Goal: Check status

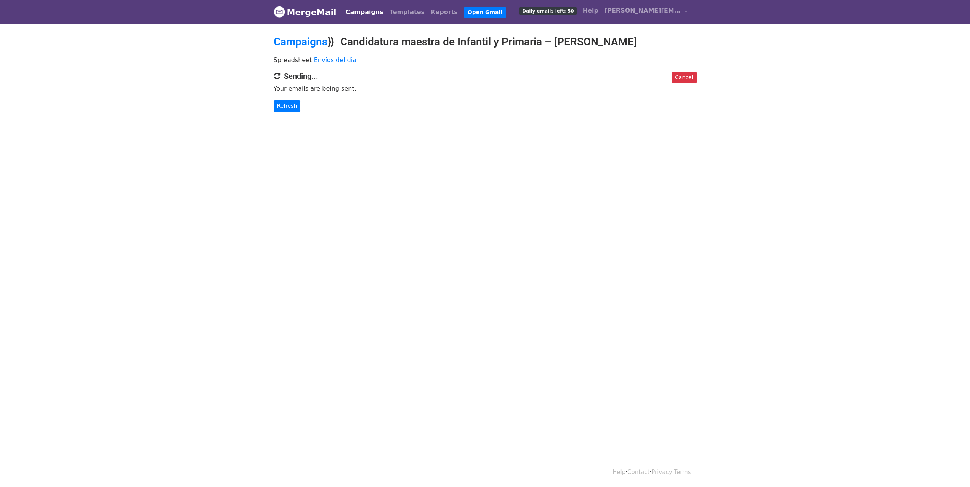
click at [284, 115] on body "MergeMail Campaigns Templates Reports Open Gmail Daily emails left: 50 Help [PE…" at bounding box center [485, 71] width 970 height 142
click at [286, 110] on link "Refresh" at bounding box center [287, 106] width 27 height 12
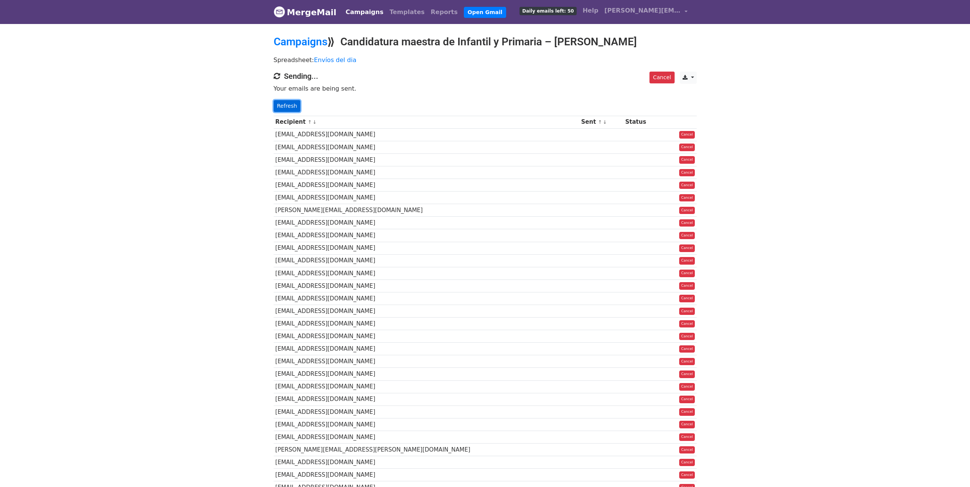
click at [291, 107] on link "Refresh" at bounding box center [287, 106] width 27 height 12
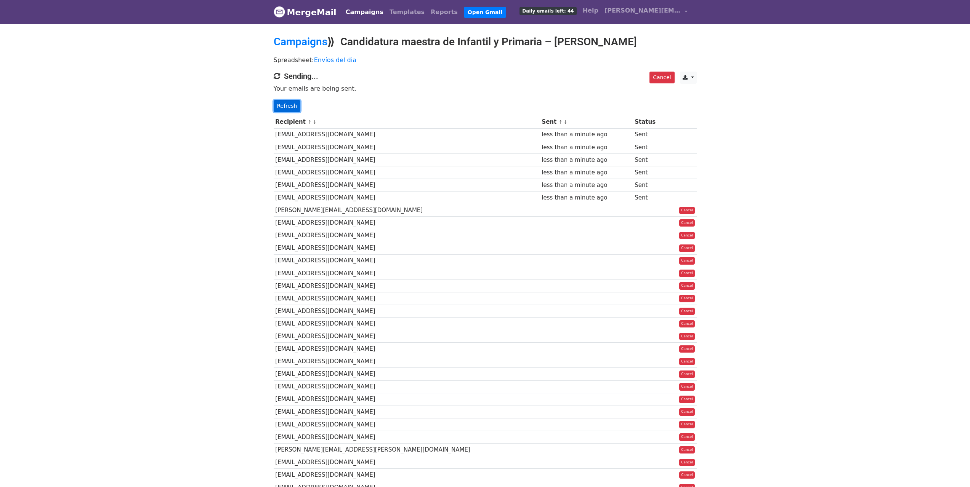
click at [287, 106] on link "Refresh" at bounding box center [287, 106] width 27 height 12
click at [282, 107] on link "Refresh" at bounding box center [287, 106] width 27 height 12
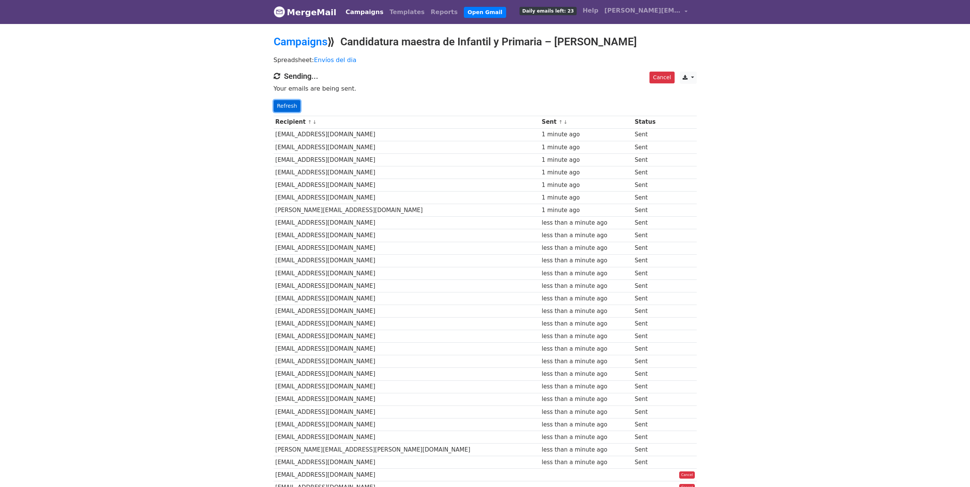
click at [284, 105] on link "Refresh" at bounding box center [287, 106] width 27 height 12
click at [287, 108] on link "Refresh" at bounding box center [287, 106] width 27 height 12
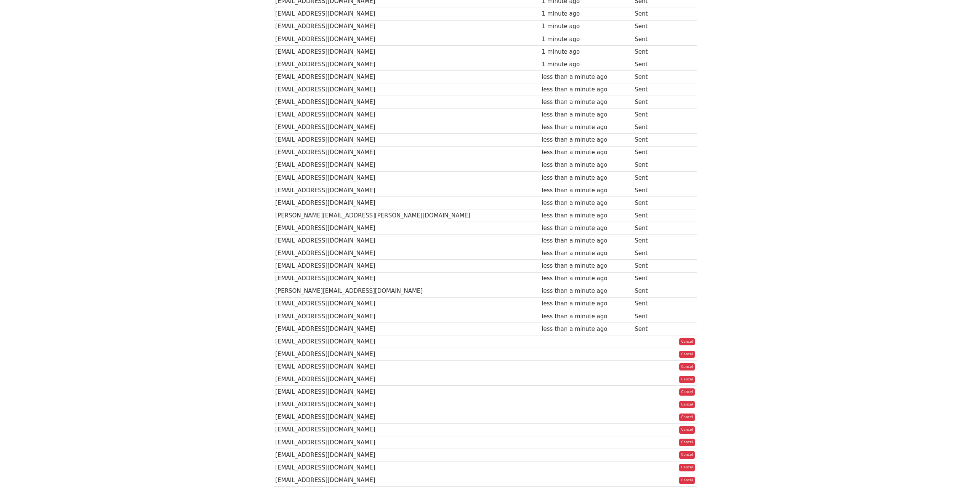
scroll to position [89, 0]
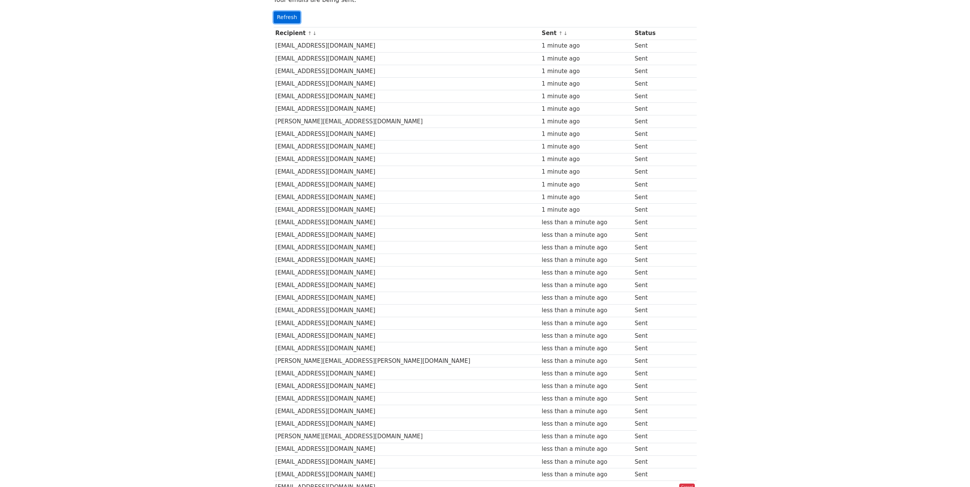
click at [290, 20] on link "Refresh" at bounding box center [287, 17] width 27 height 12
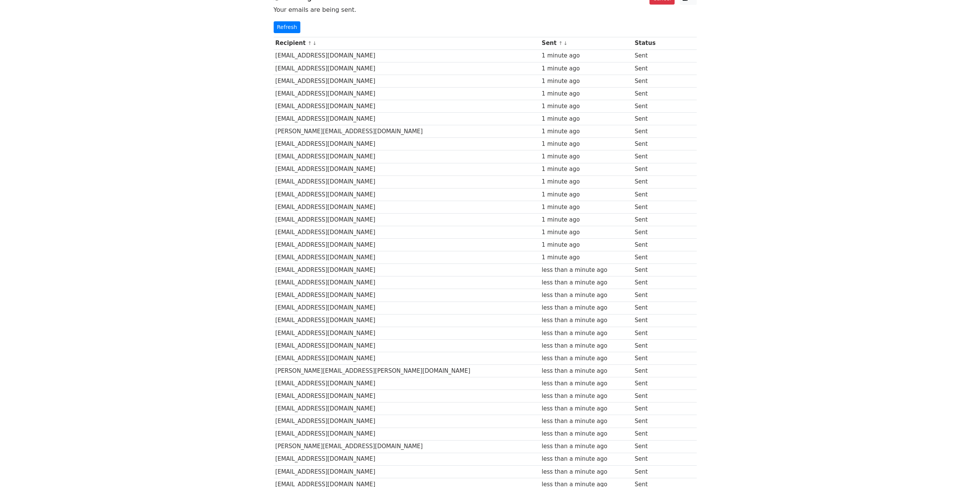
scroll to position [62, 0]
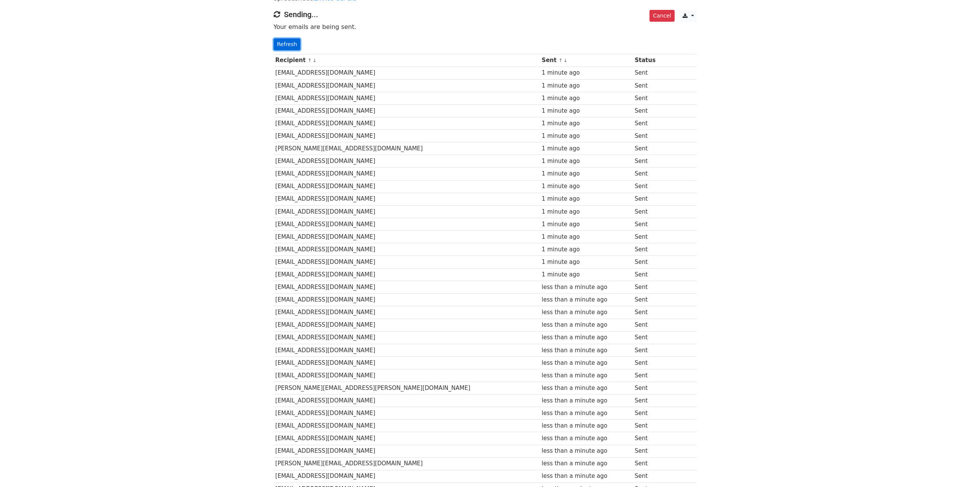
click at [290, 46] on link "Refresh" at bounding box center [287, 44] width 27 height 12
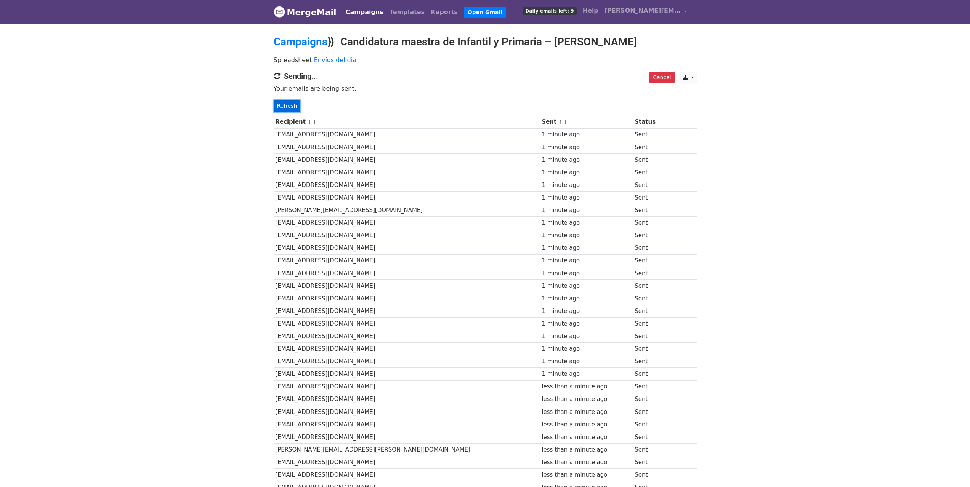
click at [287, 106] on link "Refresh" at bounding box center [287, 106] width 27 height 12
click at [291, 105] on link "Refresh" at bounding box center [287, 106] width 27 height 12
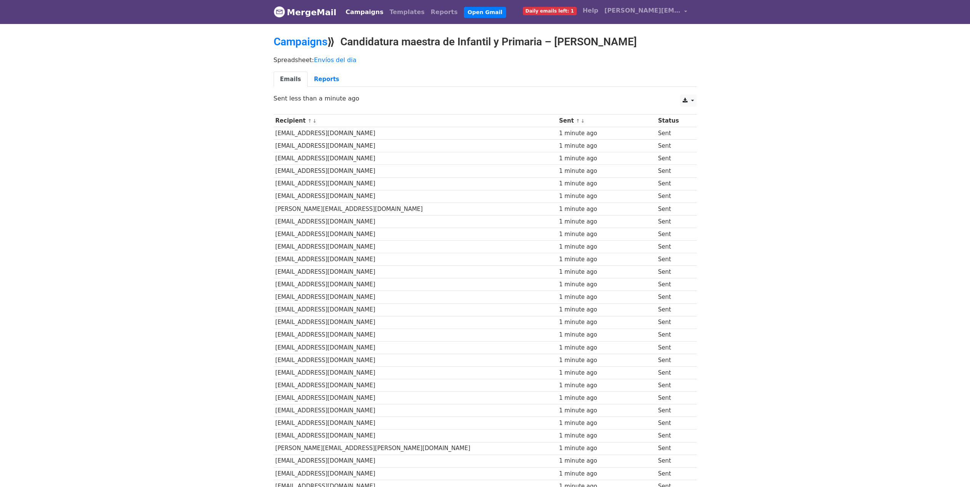
scroll to position [325, 0]
